Goal: Task Accomplishment & Management: Manage account settings

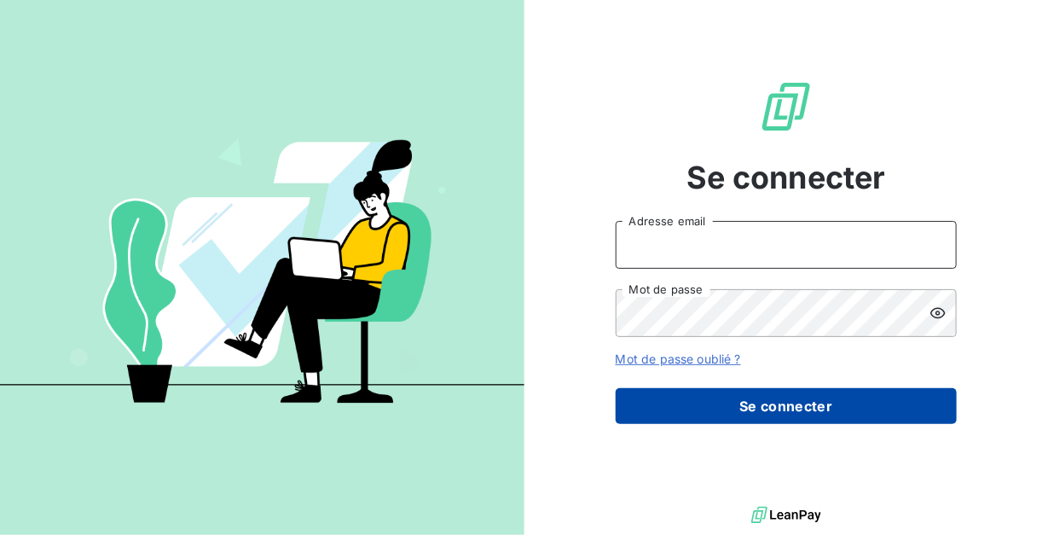
type input "[PERSON_NAME][EMAIL_ADDRESS][DOMAIN_NAME]"
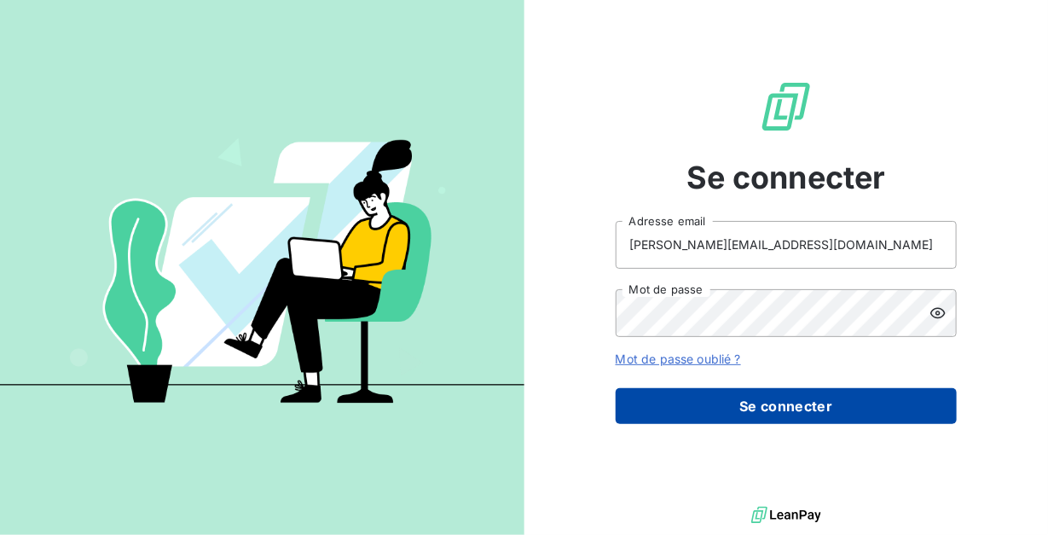
click at [699, 395] on button "Se connecter" at bounding box center [786, 406] width 341 height 36
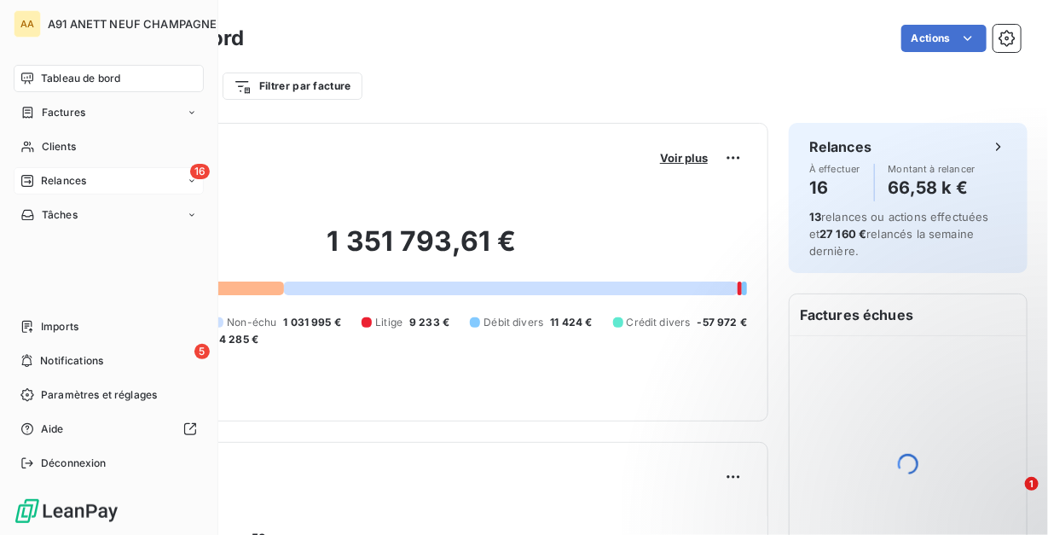
click at [76, 179] on span "Relances" at bounding box center [63, 180] width 45 height 15
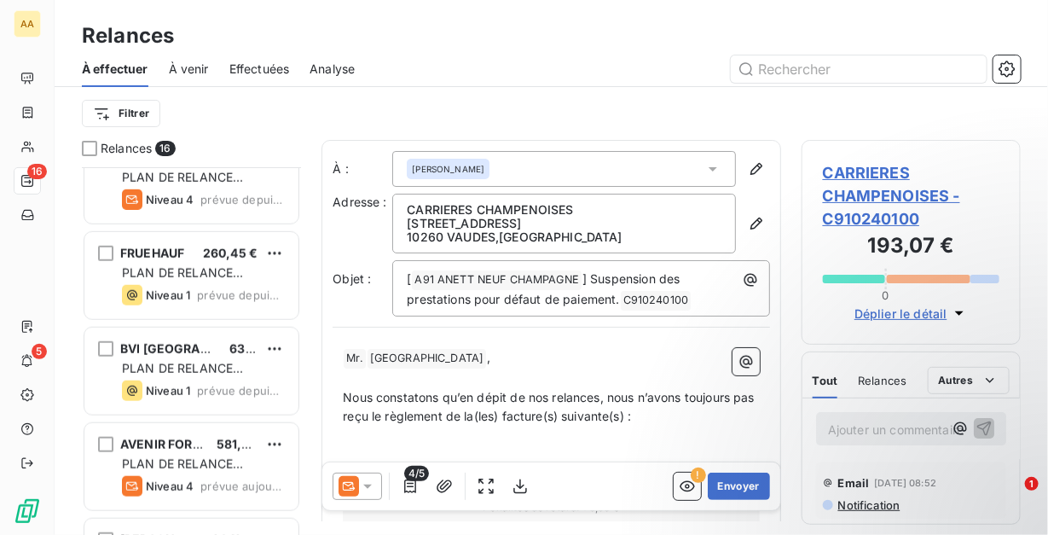
scroll to position [512, 0]
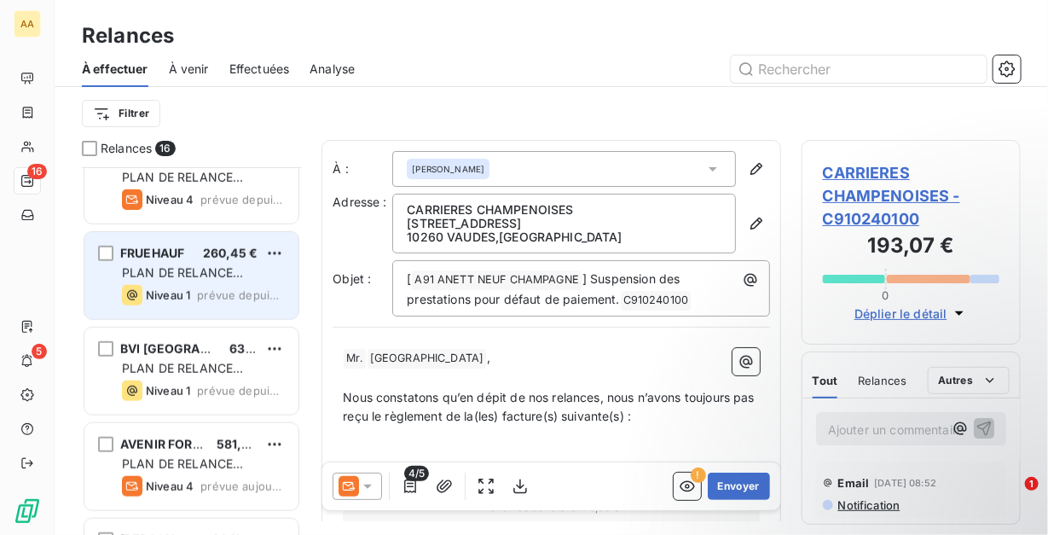
click at [182, 289] on span "Niveau 1" at bounding box center [168, 295] width 44 height 14
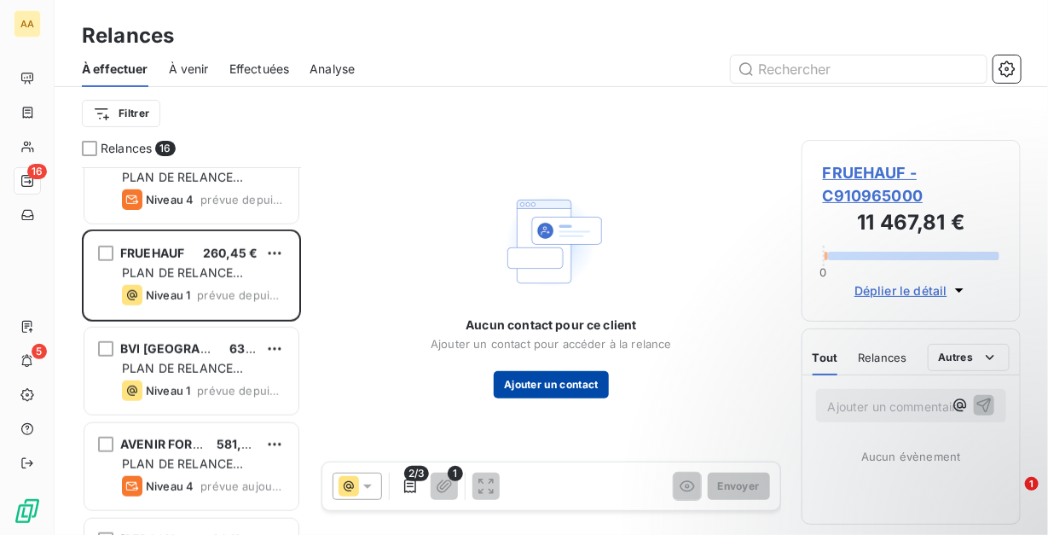
click at [560, 379] on button "Ajouter un contact" at bounding box center [551, 384] width 115 height 27
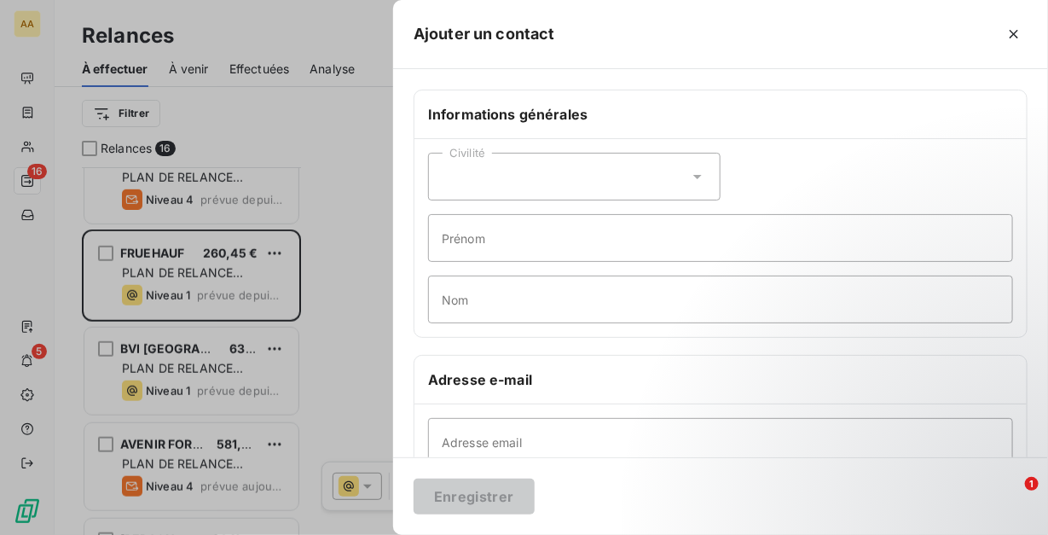
click at [509, 173] on div "Civilité" at bounding box center [574, 177] width 292 height 48
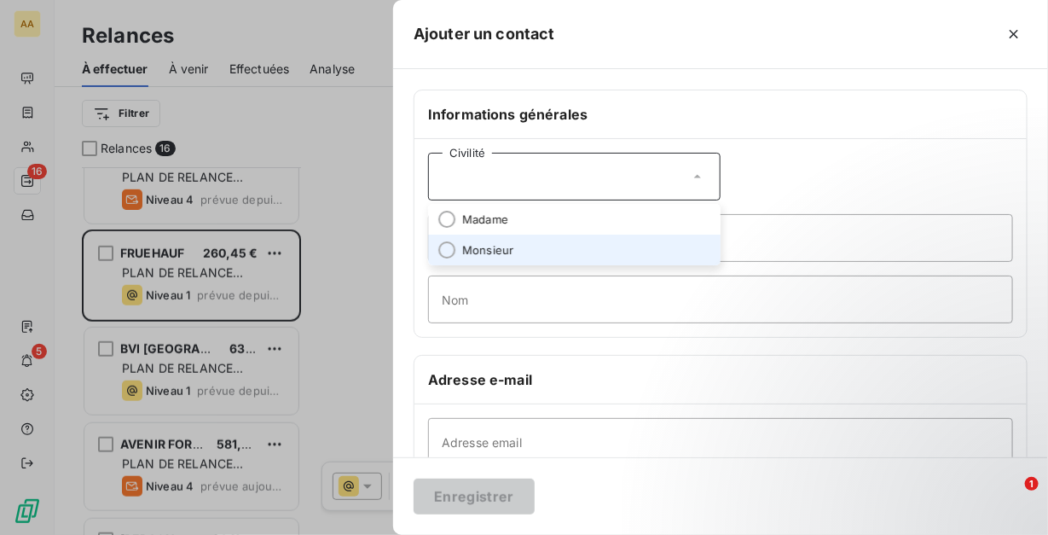
click at [491, 246] on span "Monsieur" at bounding box center [487, 250] width 51 height 16
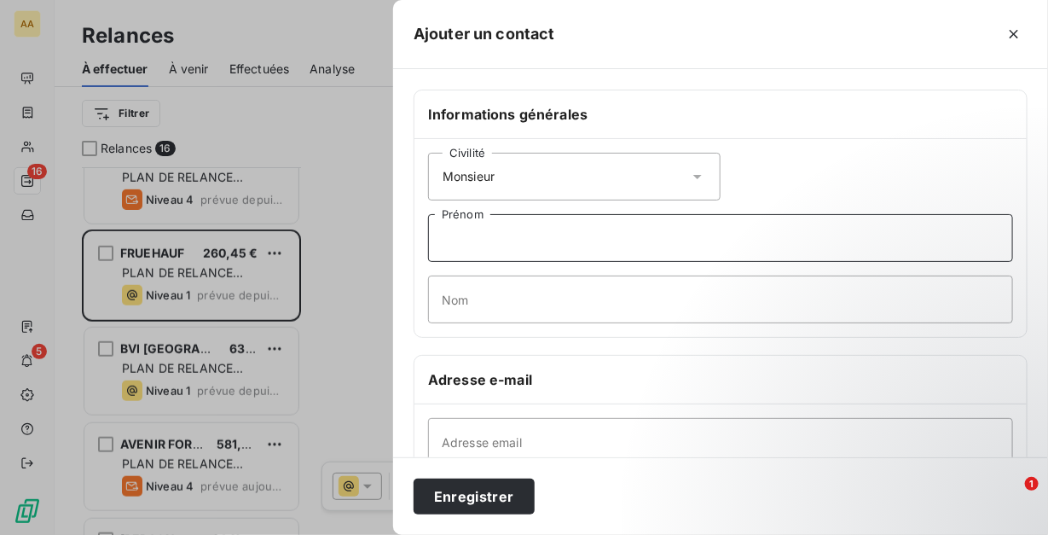
click at [489, 244] on input "Prénom" at bounding box center [720, 238] width 585 height 48
drag, startPoint x: 500, startPoint y: 243, endPoint x: 425, endPoint y: 234, distance: 74.8
click at [425, 234] on div "Civilité Monsieur Furlan Prénom Nom" at bounding box center [720, 238] width 612 height 198
type input "DAVID"
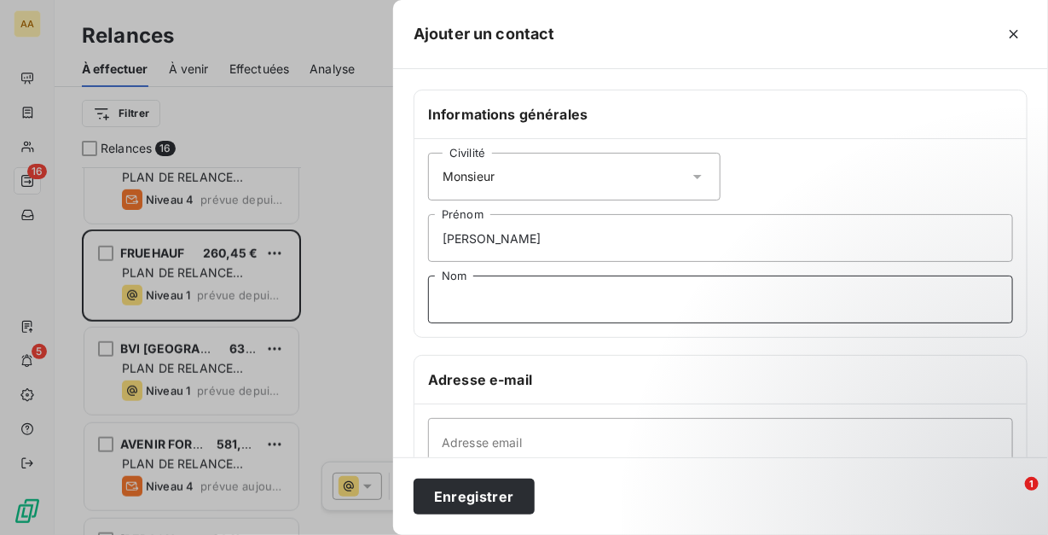
click at [471, 289] on input "Nom" at bounding box center [720, 299] width 585 height 48
type input "Furlan"
click at [494, 430] on input "Adresse email" at bounding box center [720, 442] width 585 height 48
click at [482, 432] on input "Adresse email" at bounding box center [720, 442] width 585 height 48
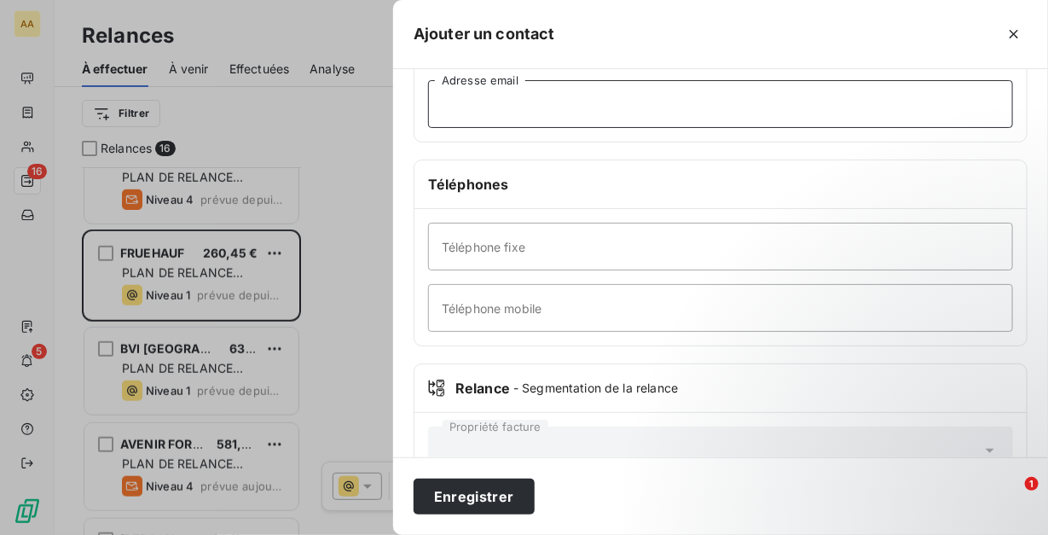
scroll to position [300, 0]
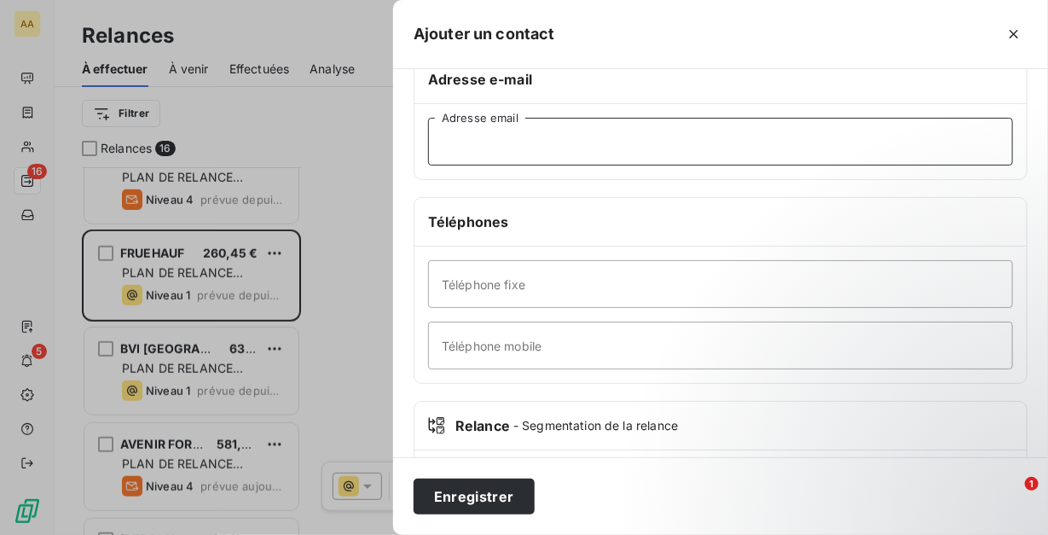
click at [488, 140] on input "Adresse email" at bounding box center [720, 142] width 585 height 48
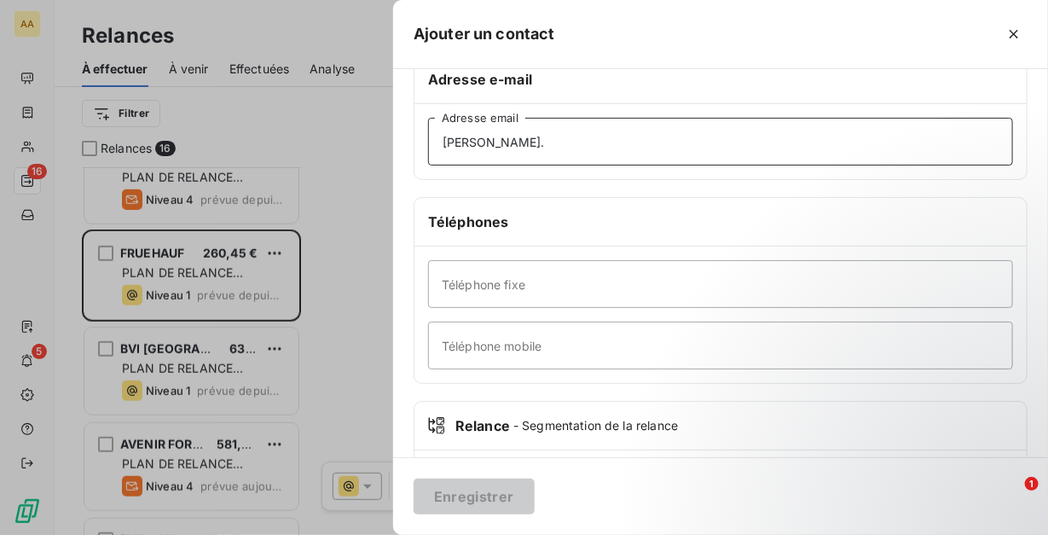
click at [529, 136] on input "david." at bounding box center [720, 142] width 585 height 48
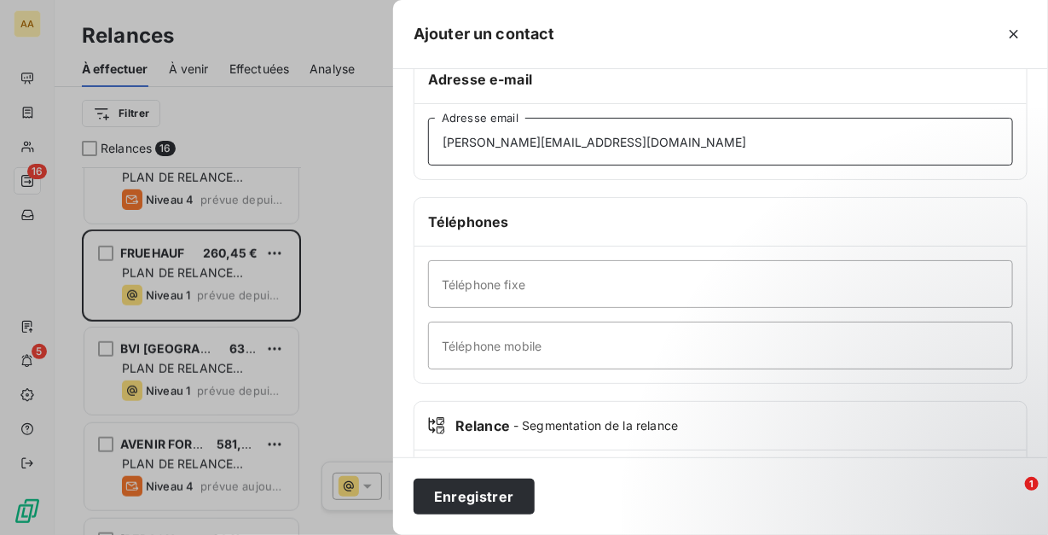
type input "david.furlan@fruehauf.com"
click at [567, 290] on input "Téléphone fixe" at bounding box center [720, 284] width 585 height 48
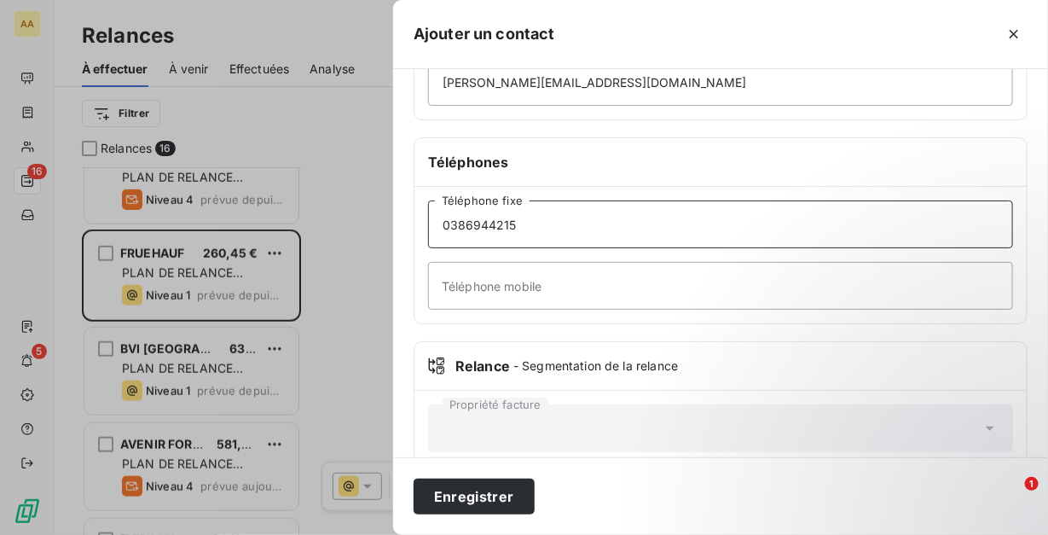
scroll to position [385, 0]
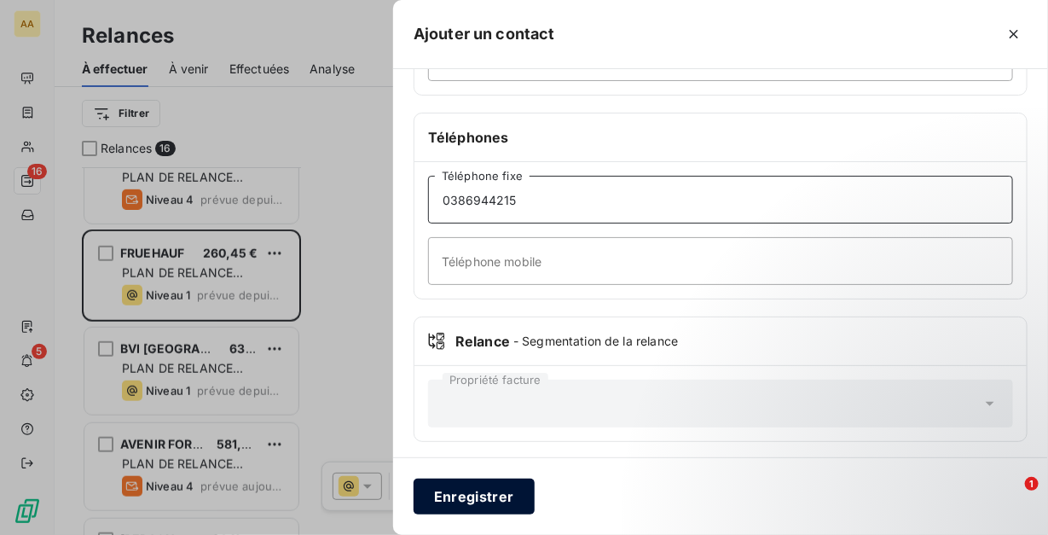
type input "0386944215"
click at [462, 493] on button "Enregistrer" at bounding box center [474, 496] width 121 height 36
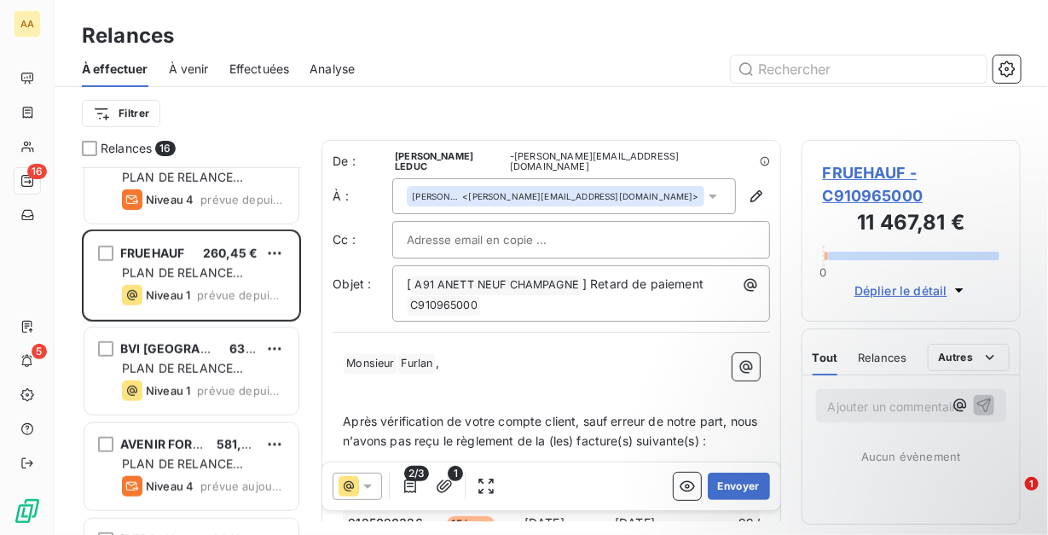
scroll to position [0, 0]
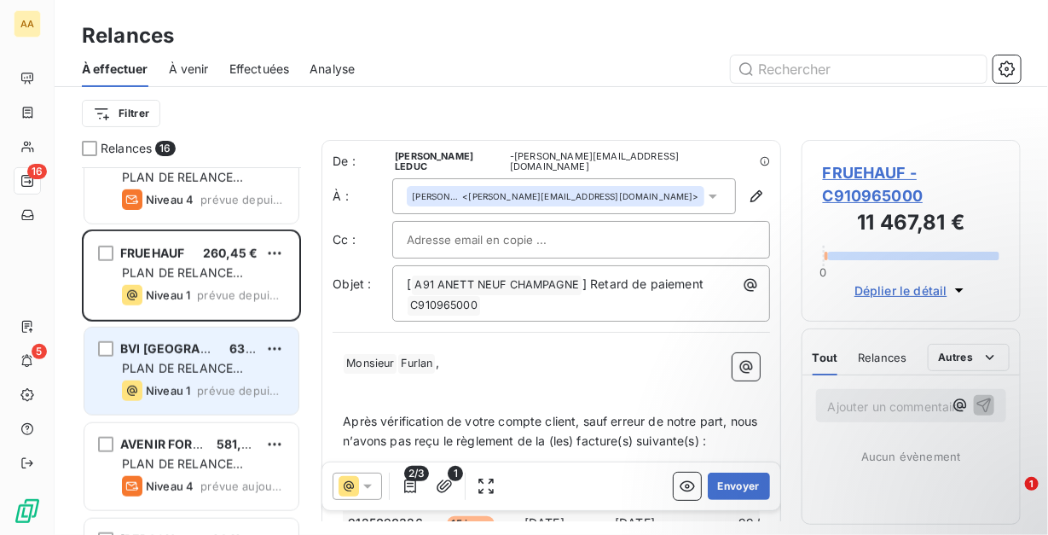
click at [208, 361] on span "PLAN DE RELANCE GROUPE NON AUTOMATIQUE" at bounding box center [182, 385] width 121 height 49
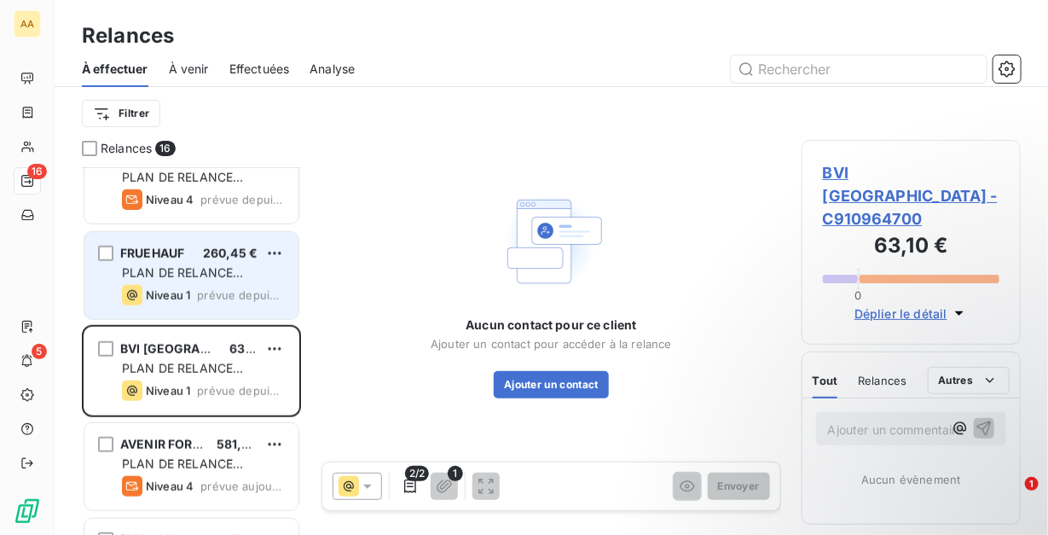
click at [230, 265] on span "PLAN DE RELANCE GROUPE NON AUTOMATIQUE" at bounding box center [182, 289] width 121 height 49
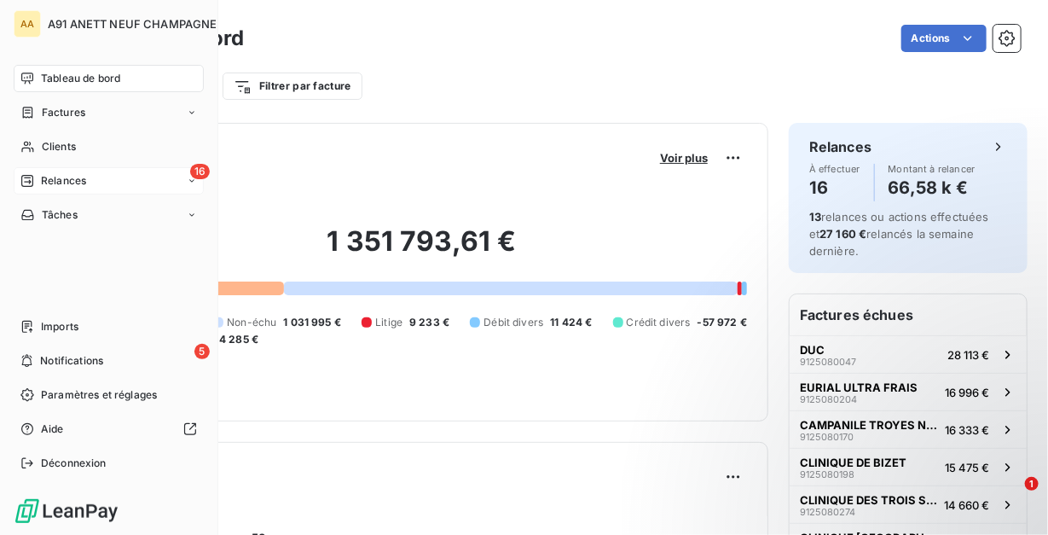
click at [65, 181] on span "Relances" at bounding box center [63, 180] width 45 height 15
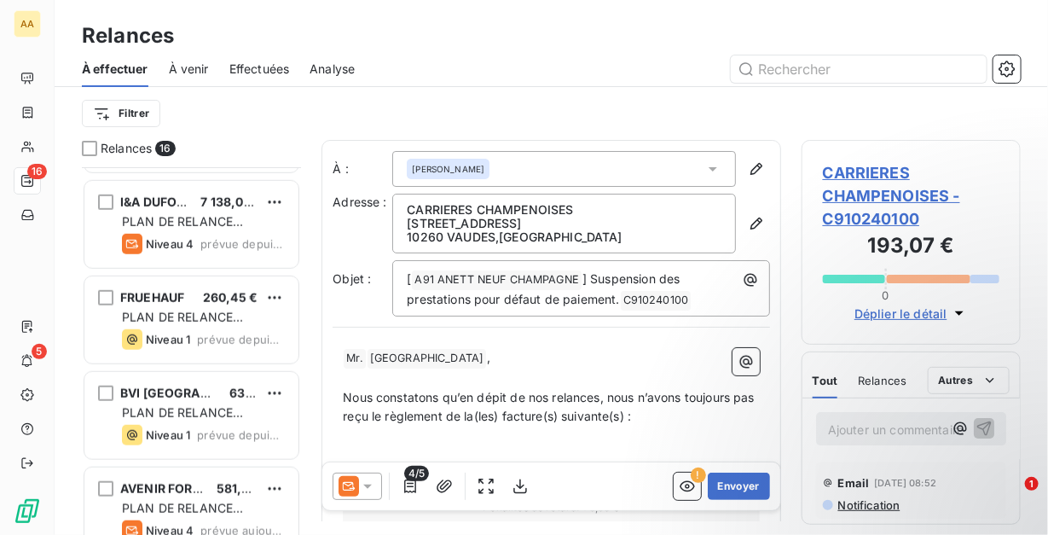
scroll to position [512, 0]
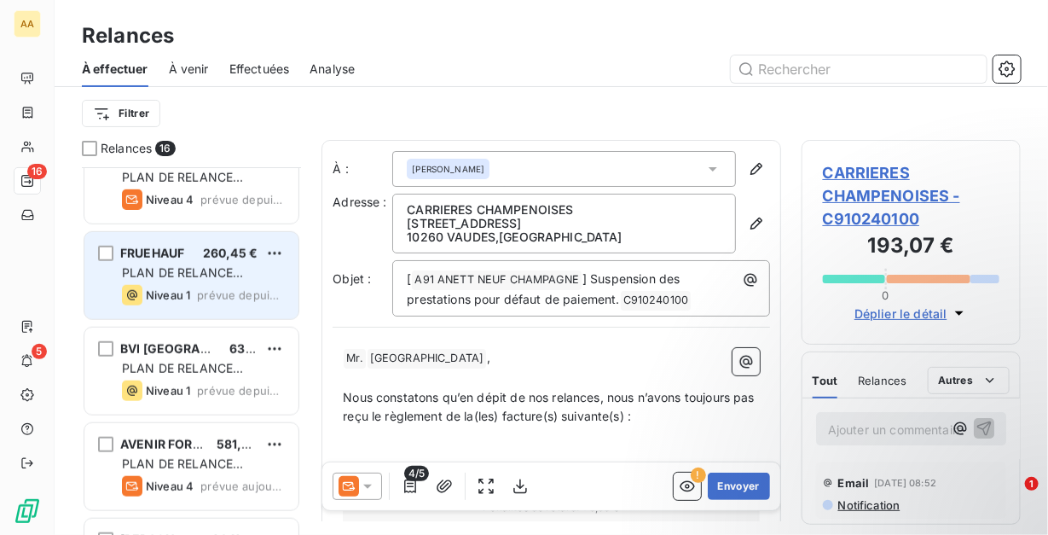
click at [190, 247] on div "FRUEHAUF 260,45 €" at bounding box center [203, 253] width 163 height 15
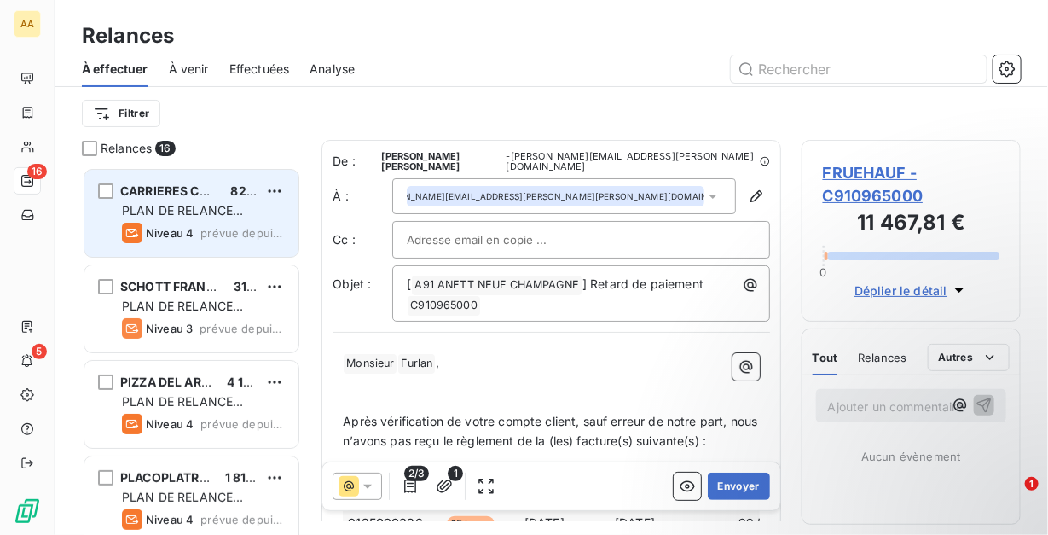
click at [217, 212] on span "PLAN DE RELANCE GROUPE NON AUTOMATIQUE" at bounding box center [182, 227] width 121 height 49
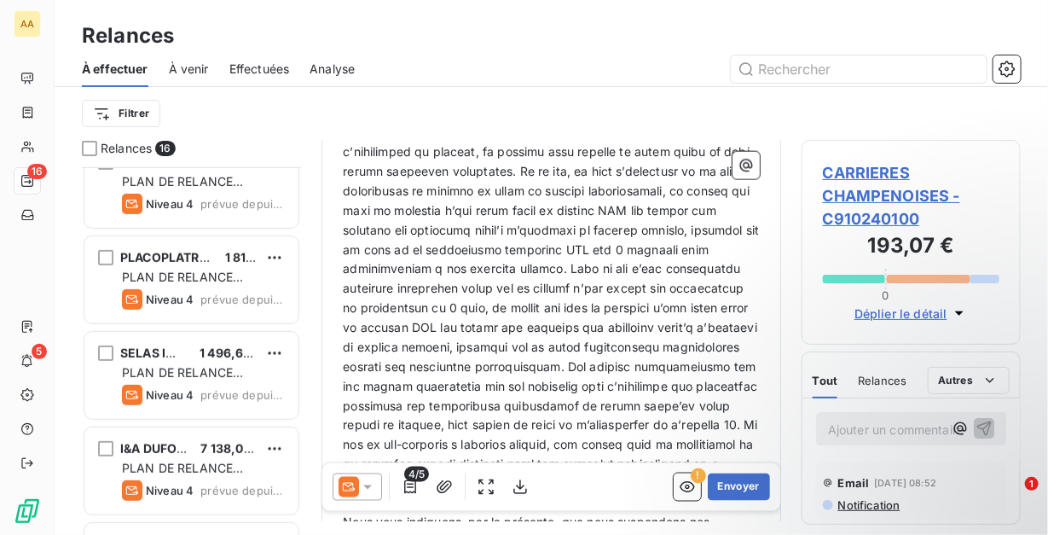
scroll to position [53, 0]
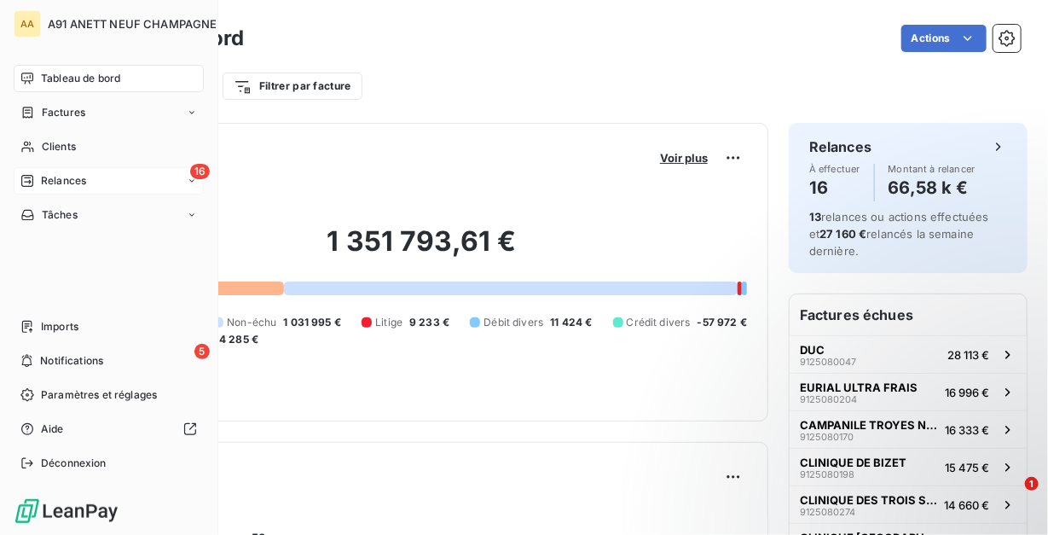
click at [43, 180] on span "Relances" at bounding box center [63, 180] width 45 height 15
